Goal: Task Accomplishment & Management: Use online tool/utility

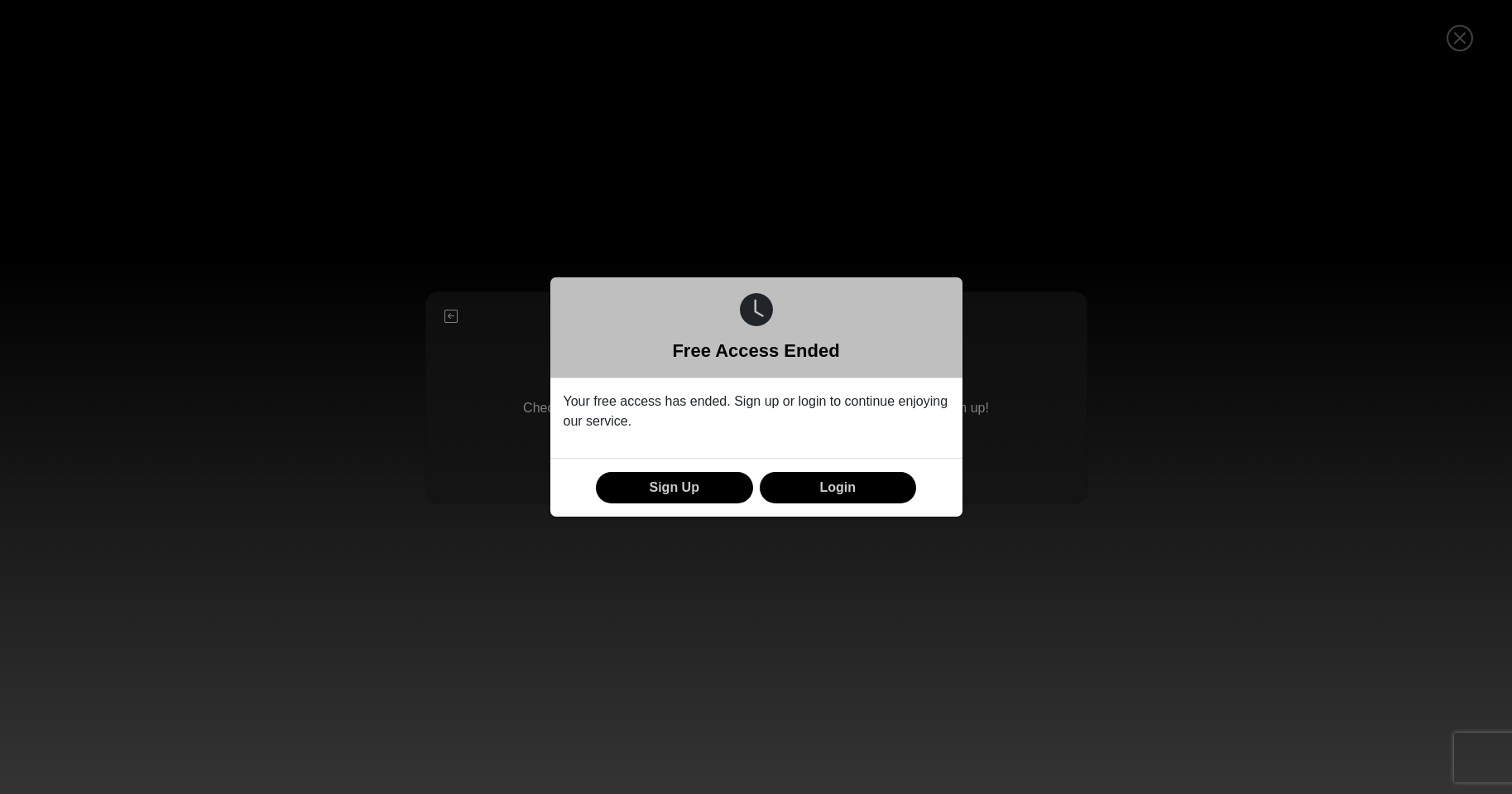
scroll to position [4, 0]
click at [836, 485] on button "Login" at bounding box center [838, 488] width 158 height 33
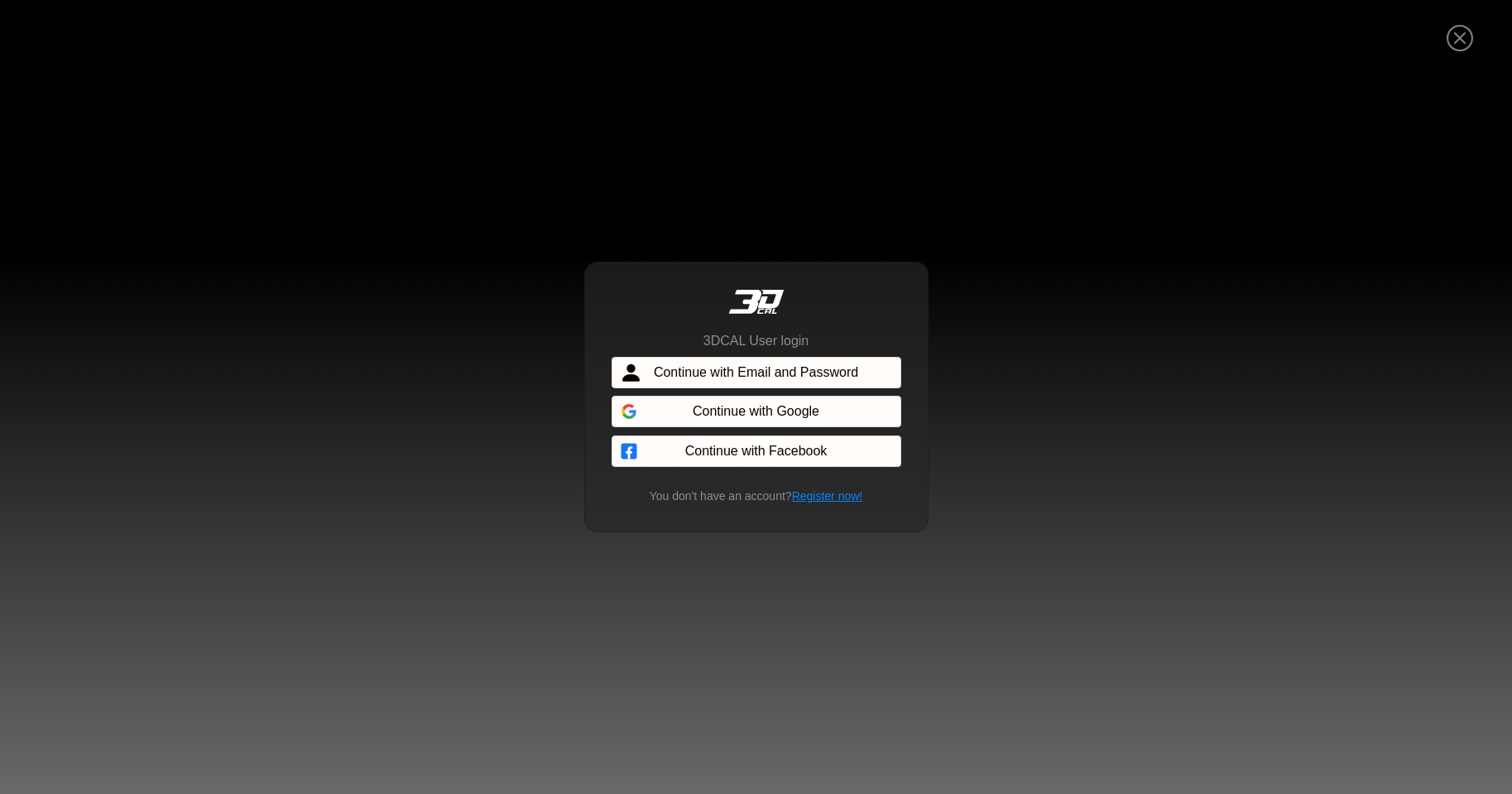
click at [759, 376] on span "Continue with Email and Password" at bounding box center [756, 372] width 204 height 20
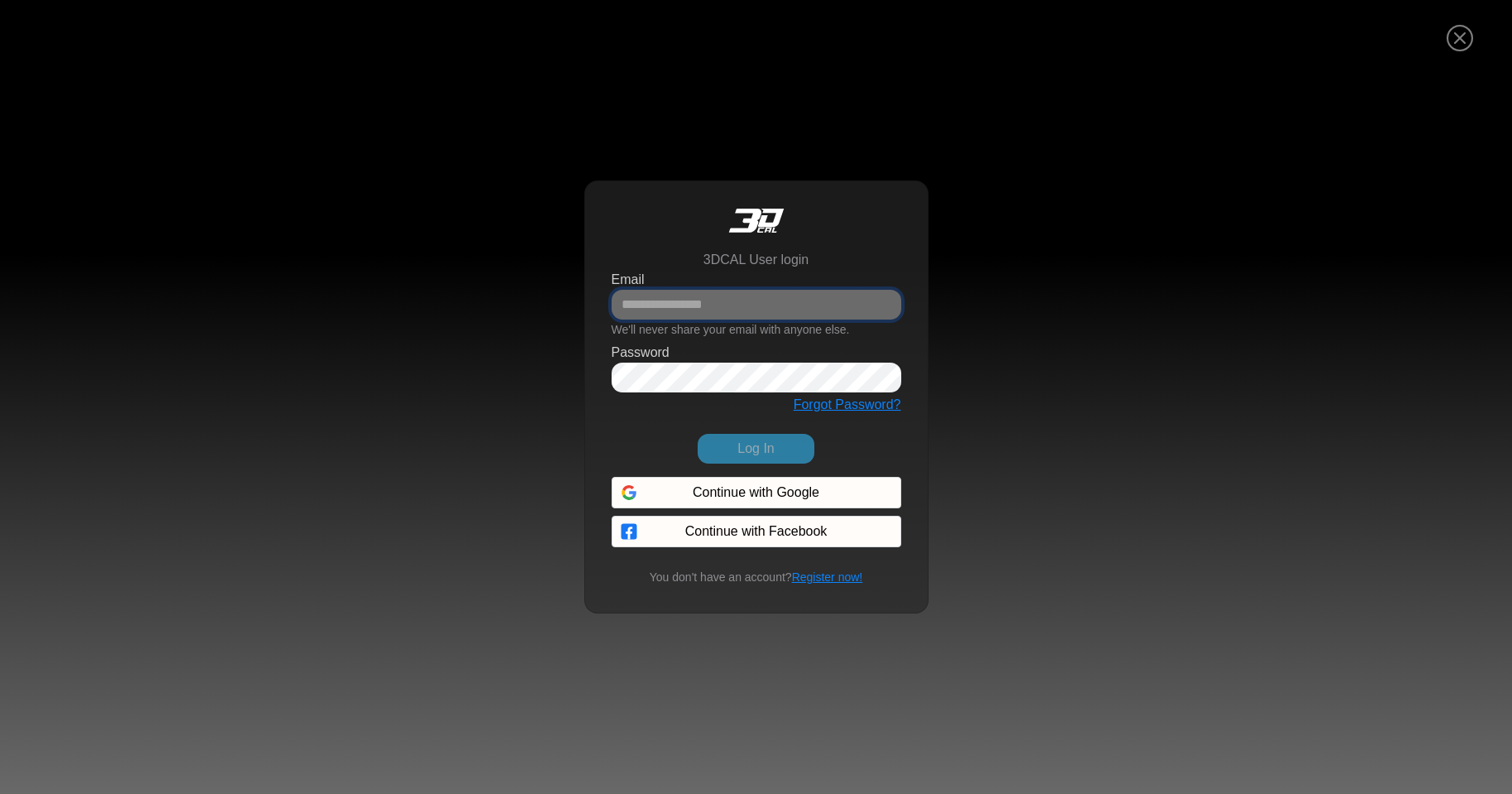
click at [667, 303] on input "Email" at bounding box center [757, 305] width 290 height 30
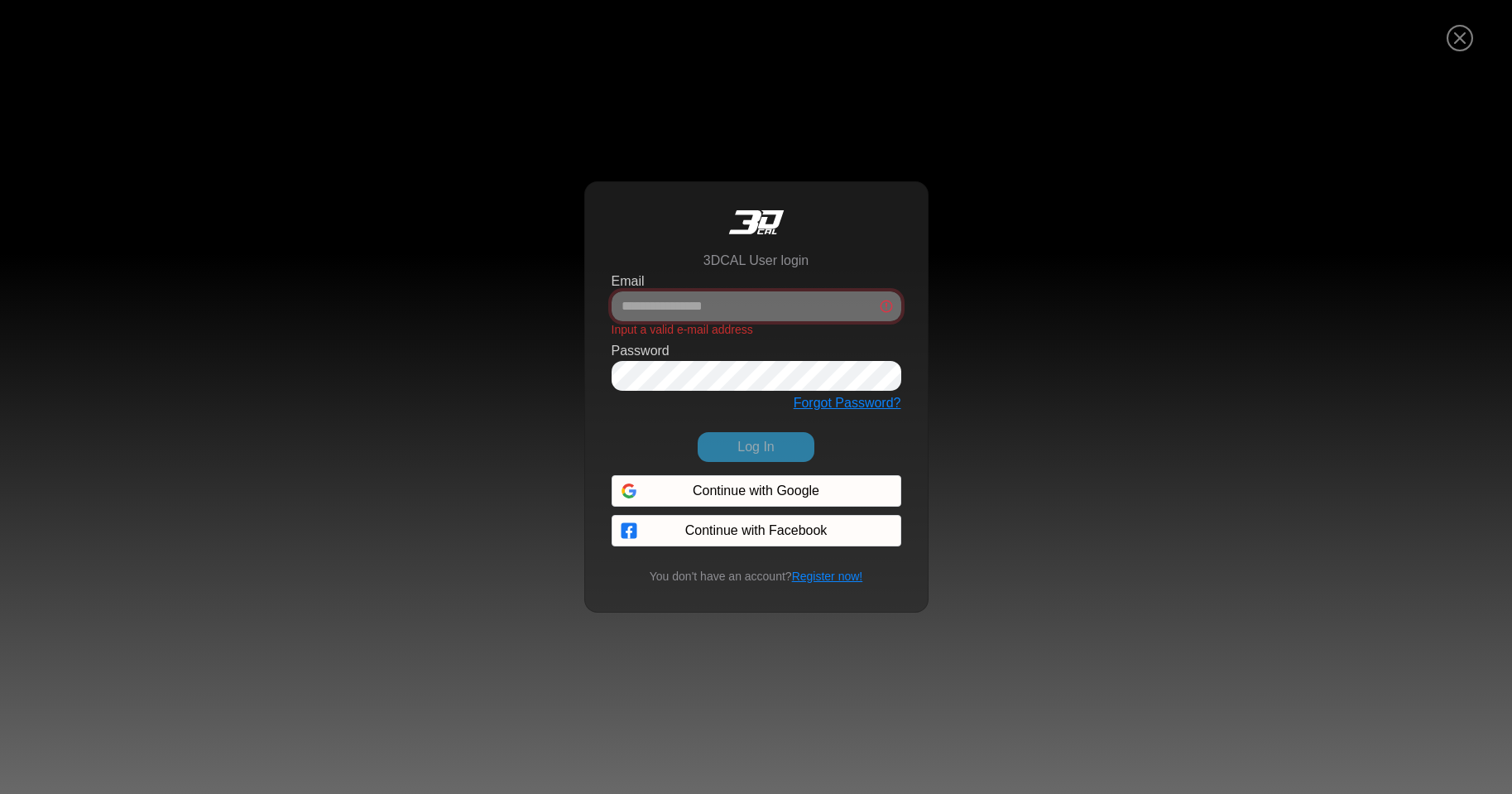
type input "**********"
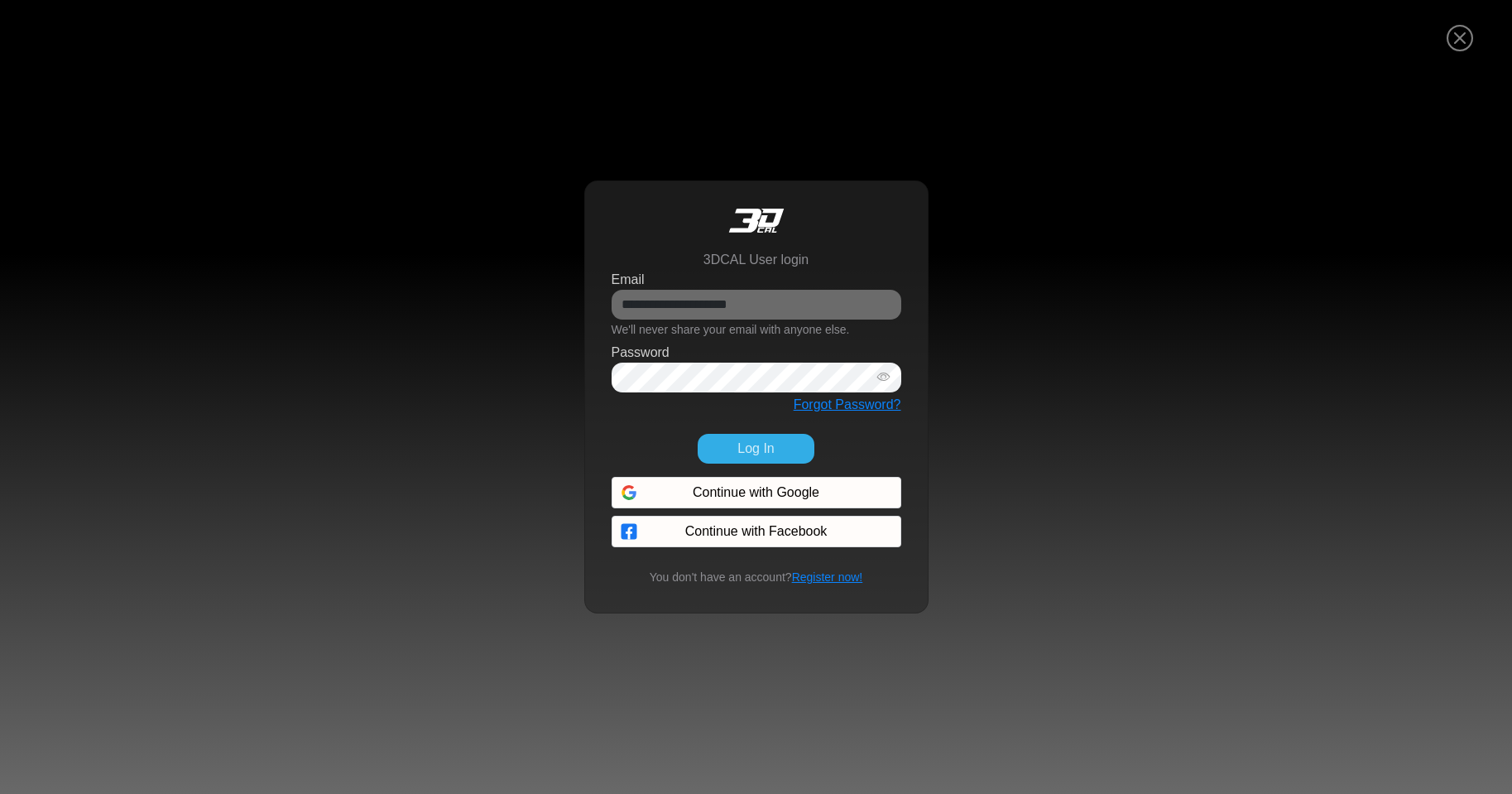
click at [744, 450] on button "Log In" at bounding box center [755, 449] width 116 height 30
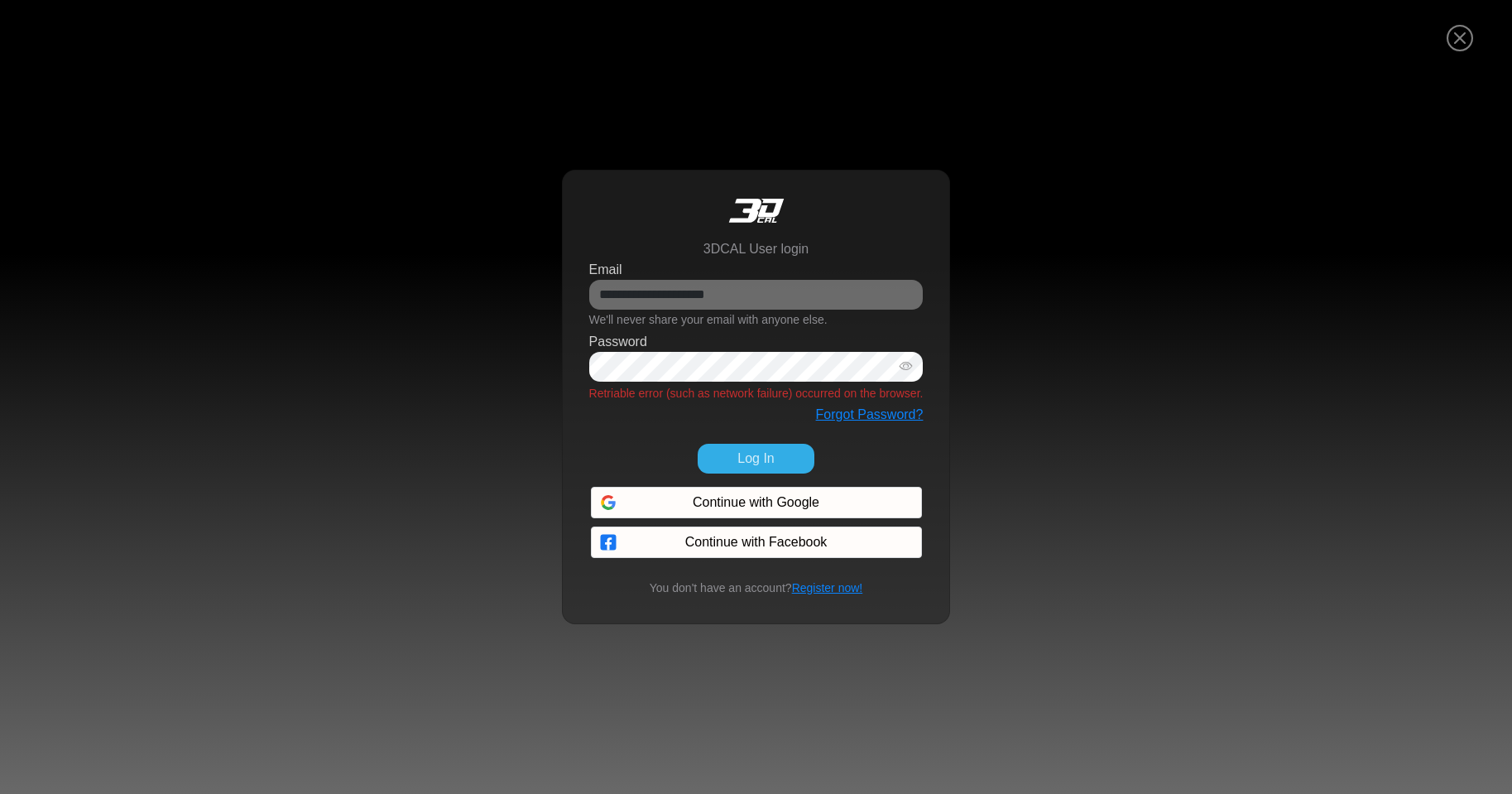
click at [741, 450] on button "Log In" at bounding box center [755, 459] width 116 height 30
click at [745, 458] on button "Log In" at bounding box center [755, 459] width 116 height 30
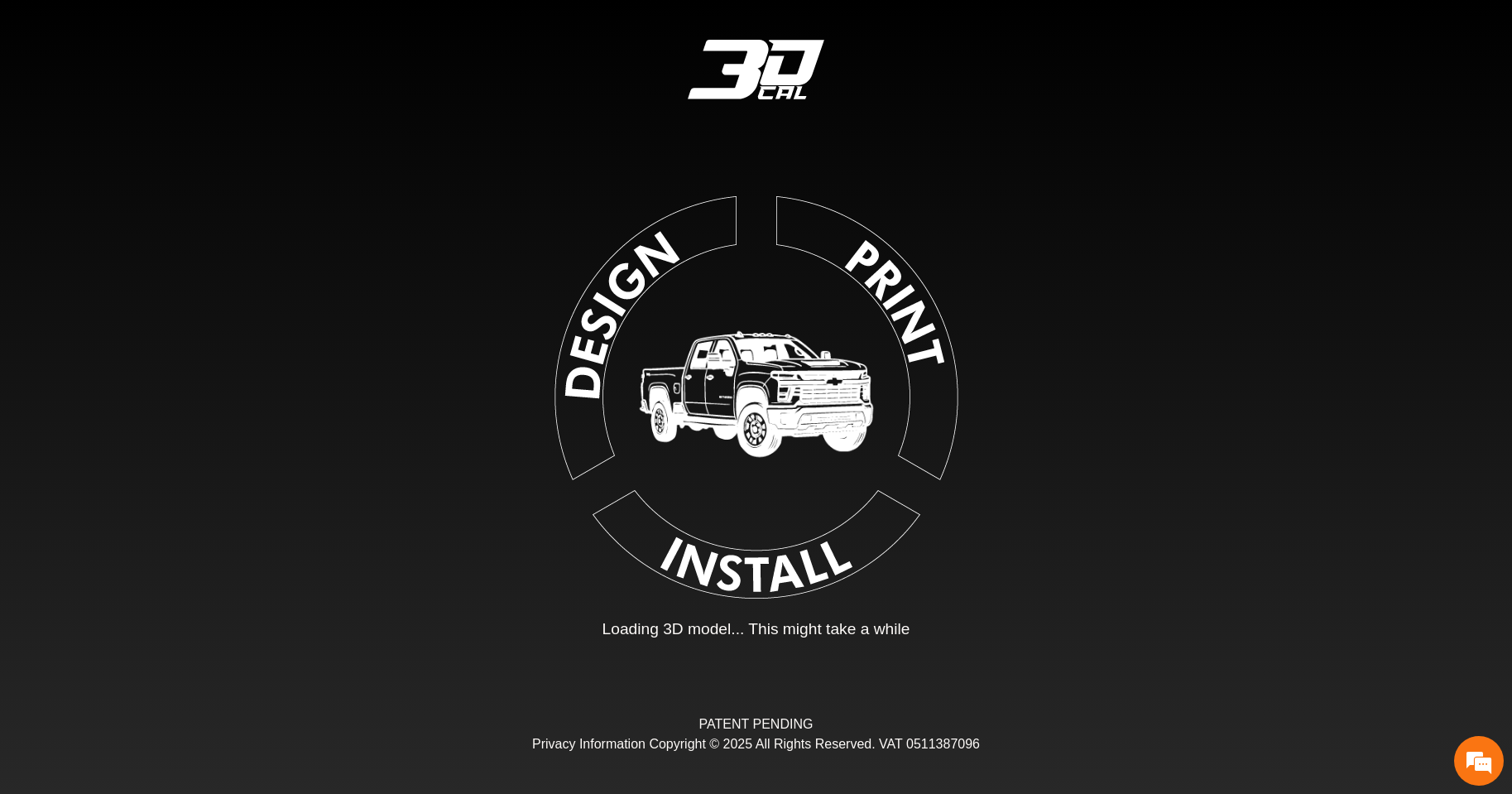
type input "*"
